Goal: Information Seeking & Learning: Learn about a topic

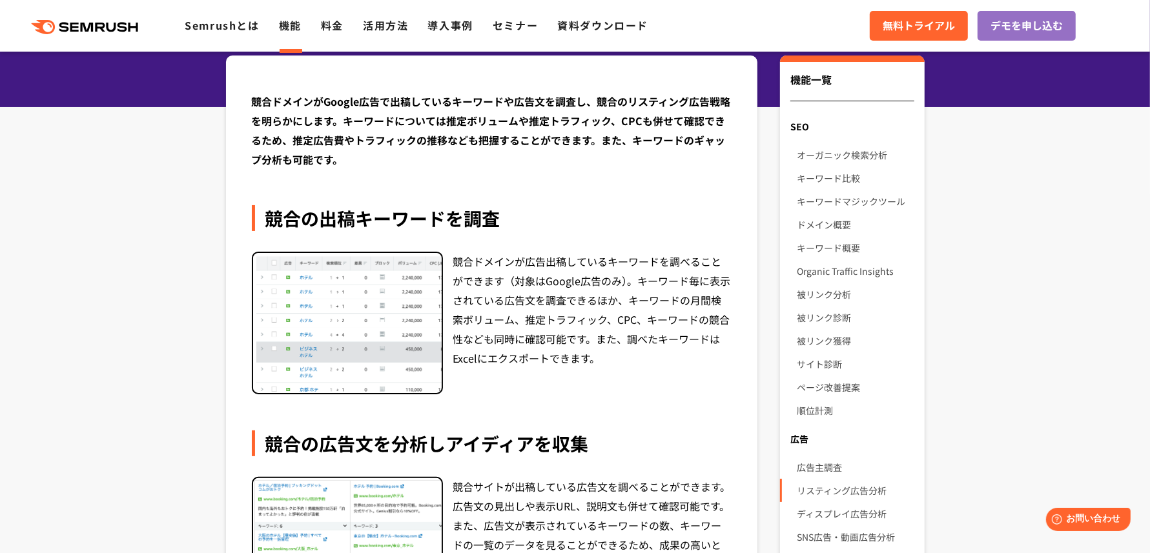
scroll to position [238, 0]
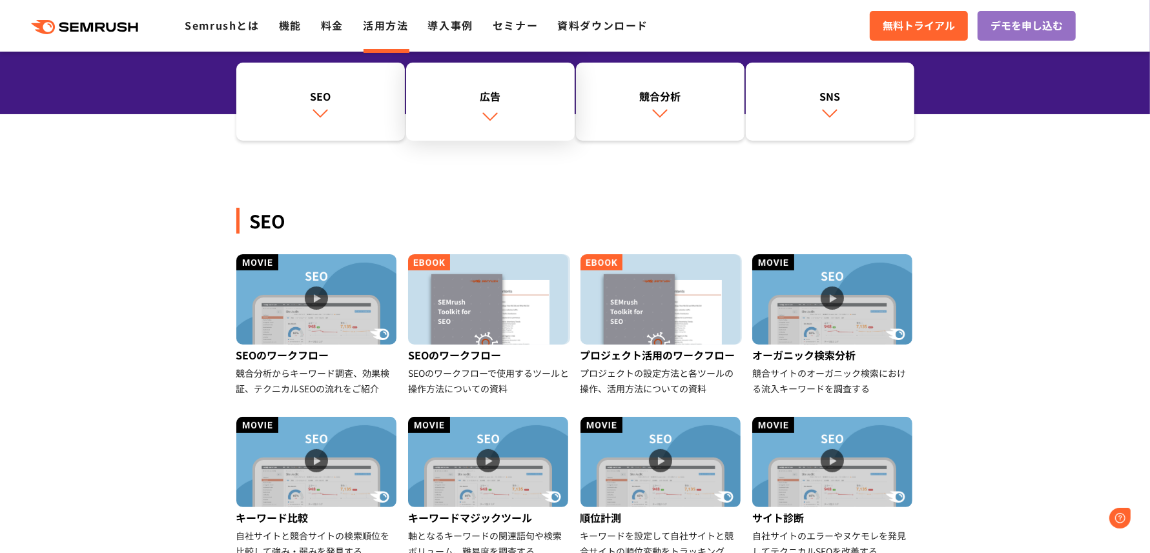
click at [500, 79] on link "広告" at bounding box center [490, 102] width 168 height 79
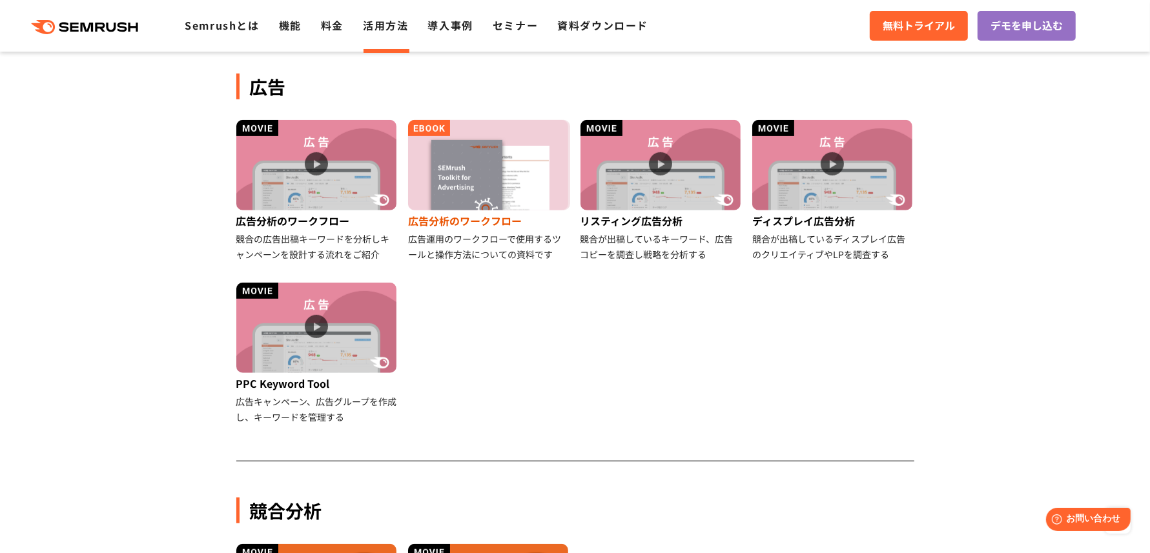
scroll to position [720, 0]
click at [324, 158] on img at bounding box center [316, 164] width 160 height 90
